Goal: Transaction & Acquisition: Download file/media

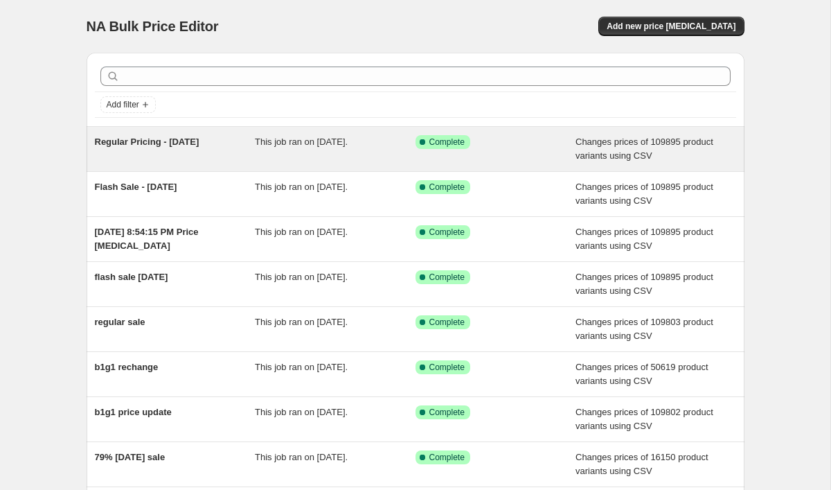
click at [148, 146] on span "Regular Pricing - [DATE]" at bounding box center [147, 141] width 105 height 10
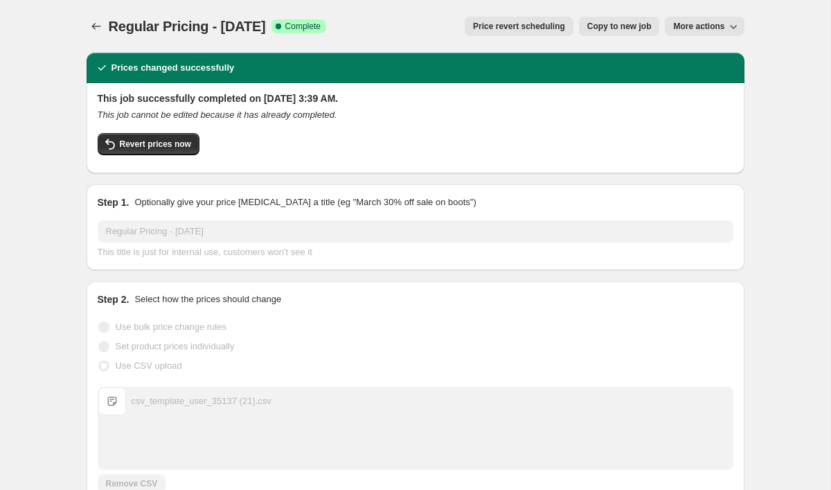
click at [706, 29] on span "More actions" at bounding box center [698, 26] width 51 height 11
click at [719, 62] on span "Export Recap CSV" at bounding box center [711, 56] width 76 height 14
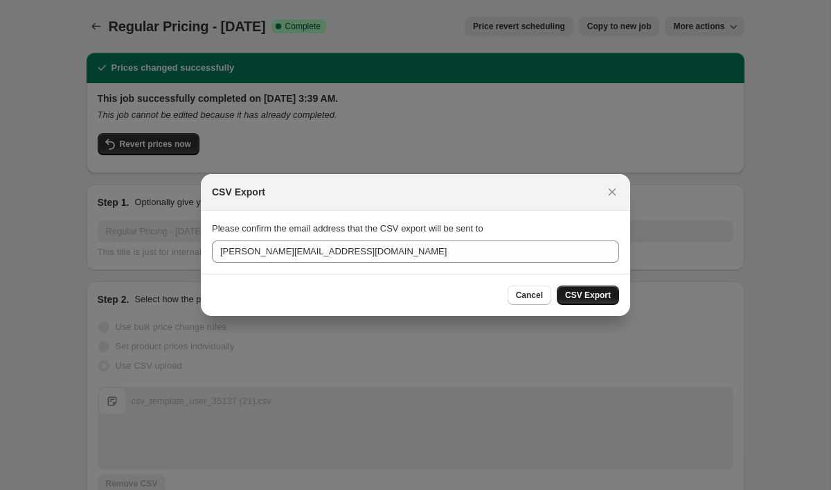
click at [603, 297] on span "CSV Export" at bounding box center [588, 295] width 46 height 11
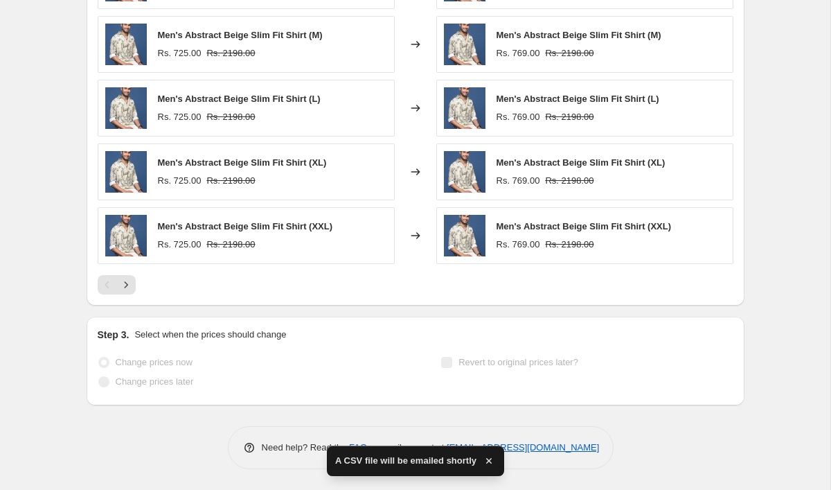
scroll to position [666, 0]
click at [493, 465] on icon "button" at bounding box center [489, 461] width 14 height 14
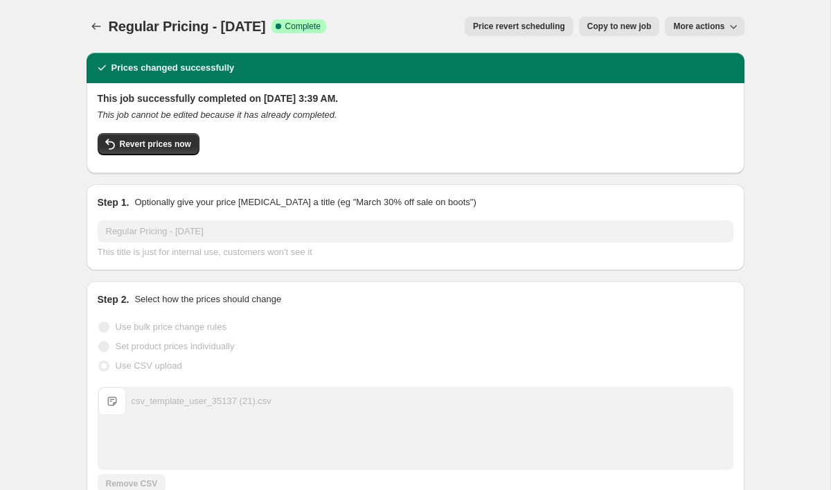
scroll to position [0, 0]
click at [98, 19] on button "Price change jobs" at bounding box center [96, 26] width 19 height 19
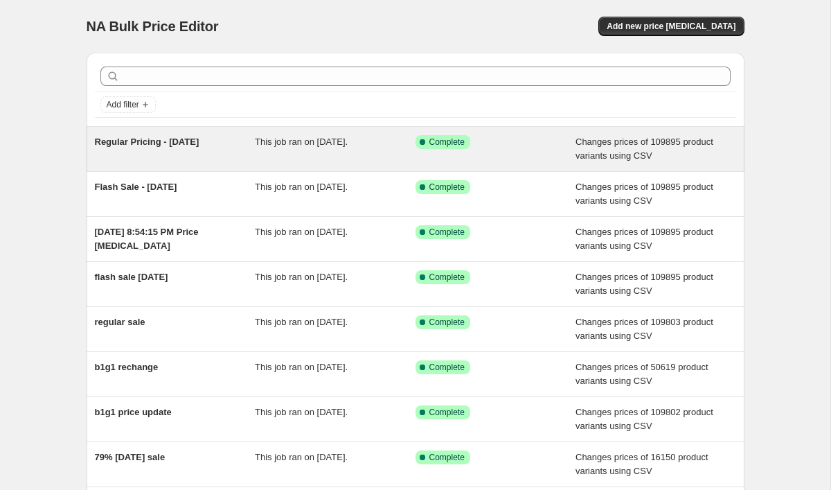
click at [173, 146] on span "Regular Pricing - [DATE]" at bounding box center [147, 141] width 105 height 10
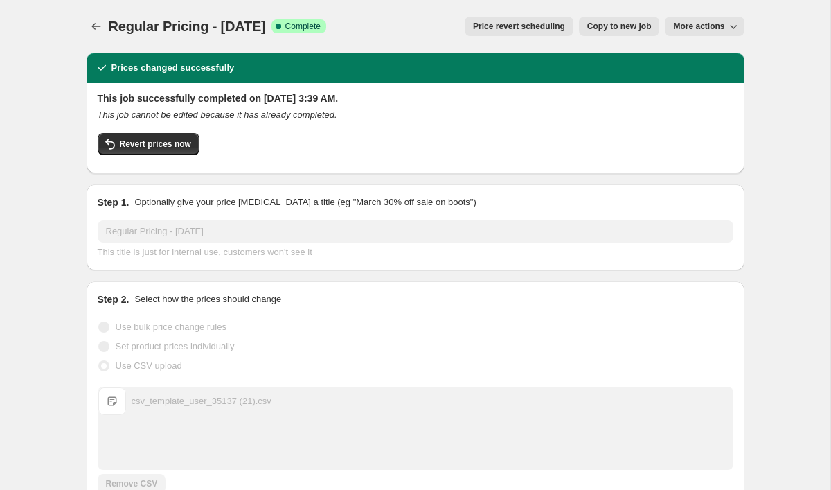
click at [714, 30] on span "More actions" at bounding box center [698, 26] width 51 height 11
click at [103, 26] on icon "Price change jobs" at bounding box center [96, 26] width 14 height 14
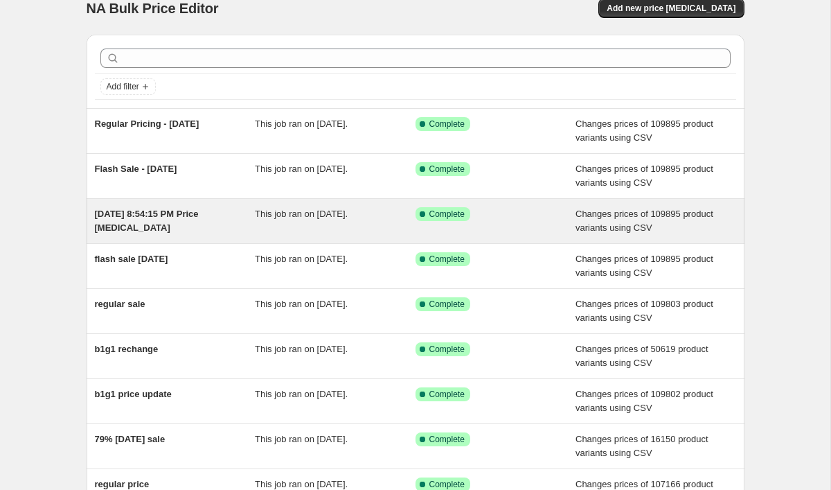
scroll to position [13, 0]
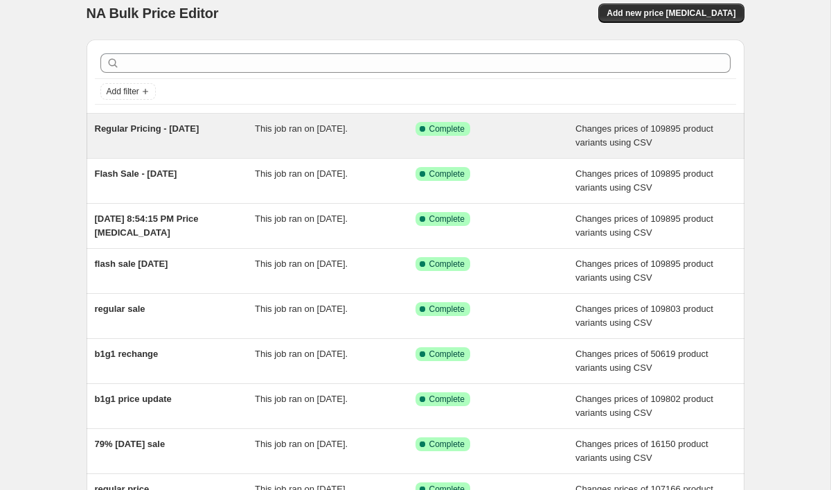
click at [170, 130] on span "Regular Pricing - [DATE]" at bounding box center [147, 128] width 105 height 10
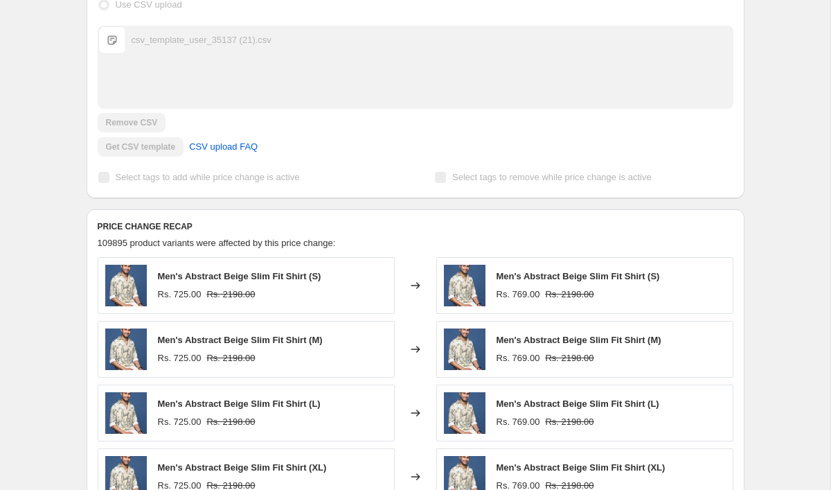
scroll to position [348, 0]
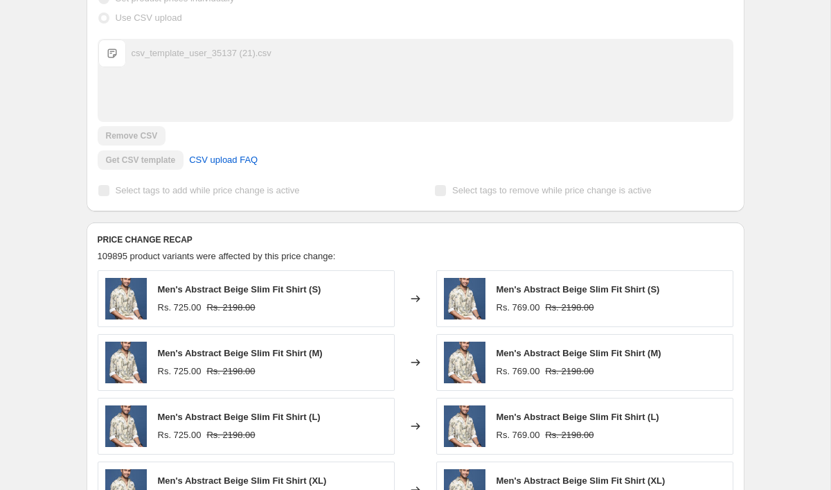
click at [202, 57] on div "csv_template_user_35137 (21).csv" at bounding box center [202, 53] width 140 height 14
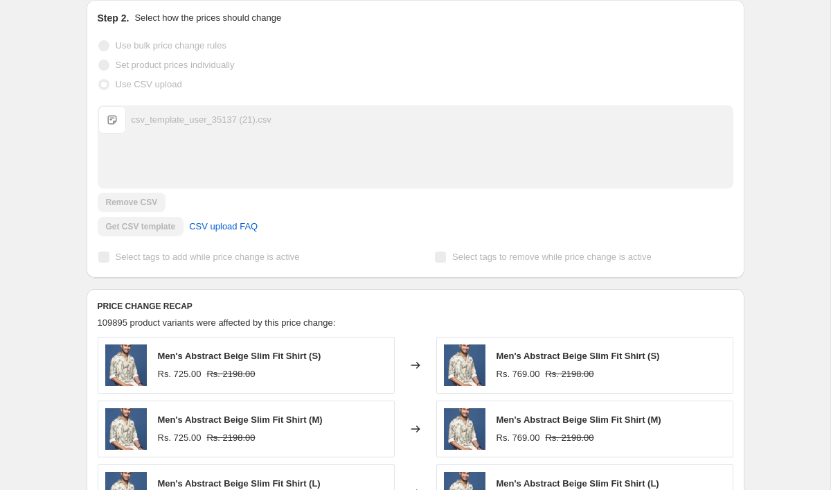
click at [154, 110] on div "csv_template_user_35137 (21).csv csv_template_user_35137 (21).csv" at bounding box center [415, 120] width 635 height 28
click at [154, 125] on div "csv_template_user_35137 (21).csv" at bounding box center [202, 120] width 140 height 14
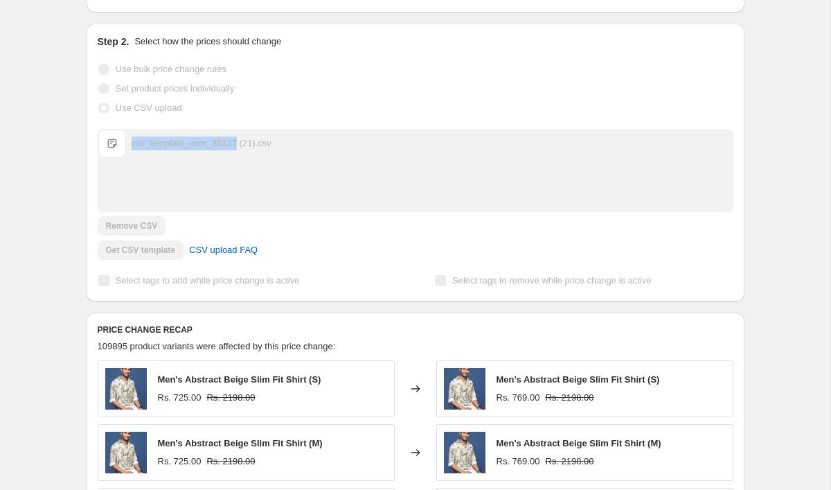
scroll to position [247, 0]
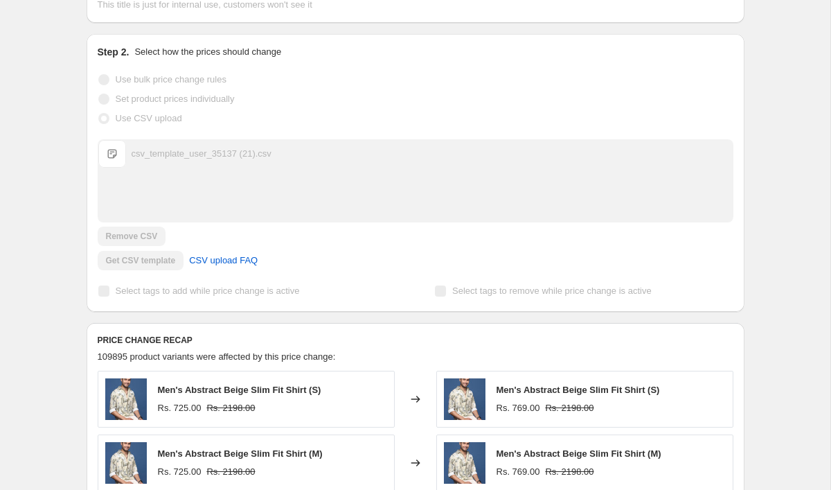
click at [95, 160] on div "Step 2. Select how the prices should change Use bulk price change rules Set pro…" at bounding box center [416, 173] width 658 height 278
click at [109, 160] on span "csv_template_user_35137 (21).csv" at bounding box center [112, 154] width 28 height 28
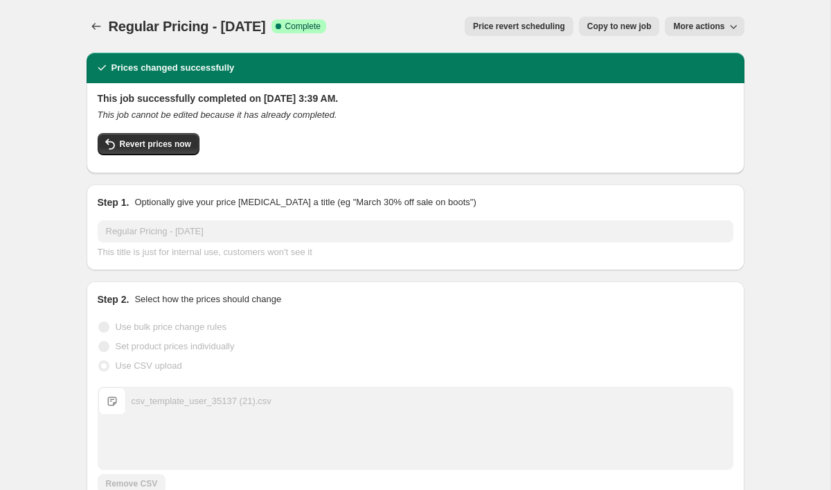
scroll to position [0, 0]
click at [716, 26] on span "More actions" at bounding box center [698, 26] width 51 height 11
click at [697, 53] on span "Export Recap CSV" at bounding box center [711, 55] width 76 height 10
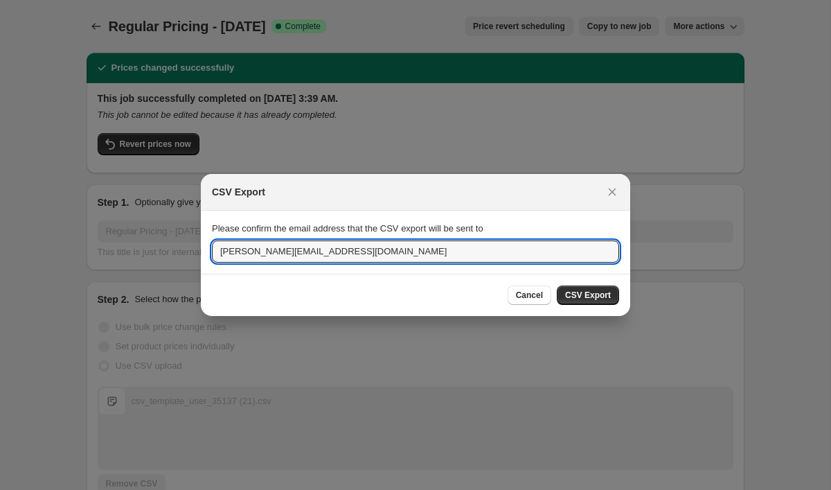
drag, startPoint x: 247, startPoint y: 250, endPoint x: 177, endPoint y: 250, distance: 70.0
type input "[PERSON_NAME][EMAIL_ADDRESS][DOMAIN_NAME]"
click at [601, 292] on span "CSV Export" at bounding box center [588, 295] width 46 height 11
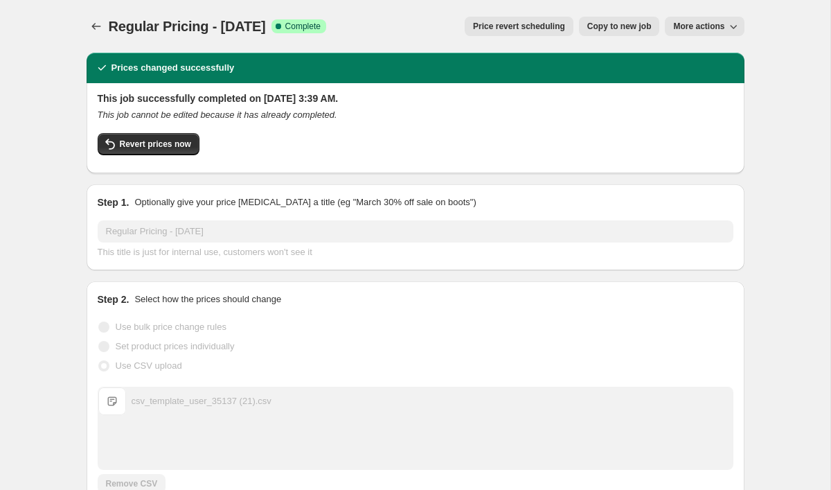
click at [731, 19] on button "More actions" at bounding box center [704, 26] width 79 height 19
click at [714, 49] on span "Export Recap CSV" at bounding box center [711, 56] width 76 height 14
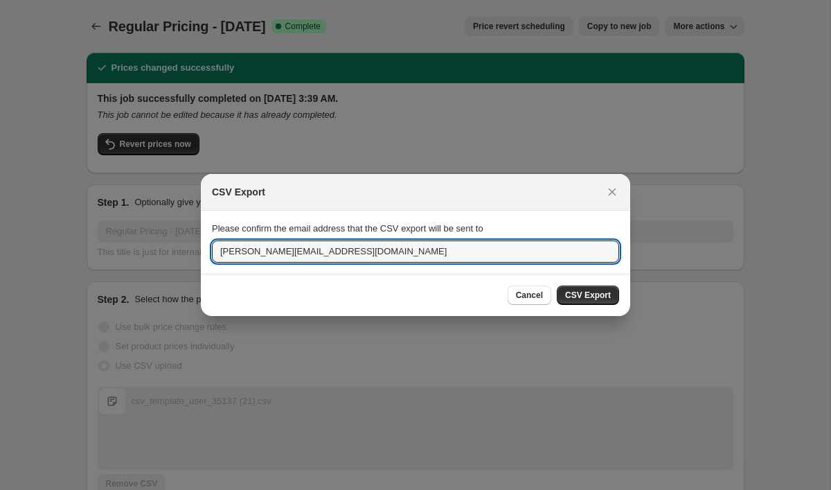
drag, startPoint x: 243, startPoint y: 253, endPoint x: 157, endPoint y: 254, distance: 85.2
type input "[PERSON_NAME][EMAIL_ADDRESS][DOMAIN_NAME]"
click at [582, 304] on button "CSV Export" at bounding box center [588, 294] width 62 height 19
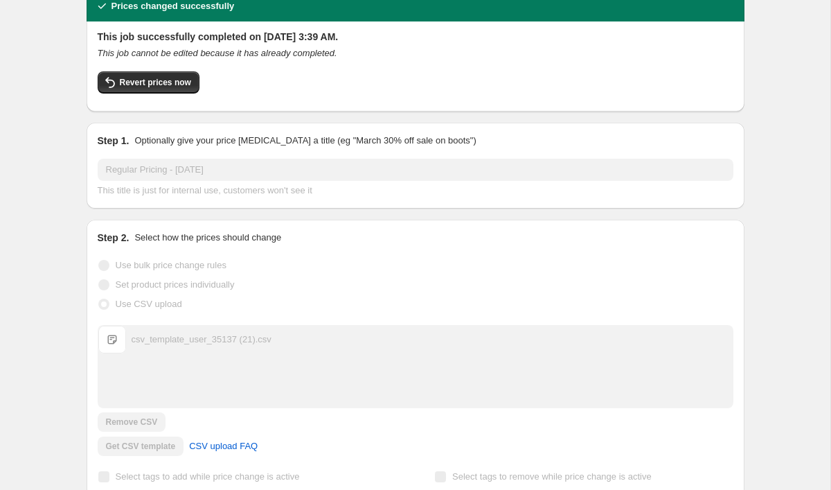
scroll to position [62, 0]
